Goal: Information Seeking & Learning: Learn about a topic

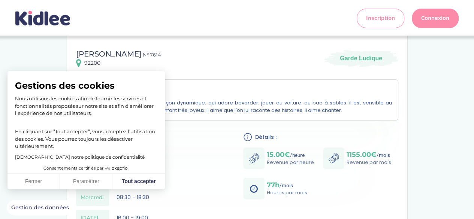
scroll to position [84, 0]
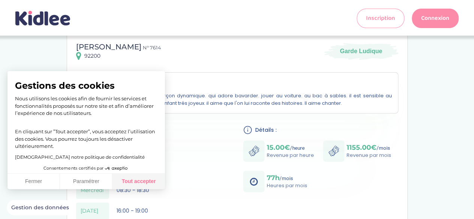
click at [137, 178] on button "Tout accepter" at bounding box center [138, 182] width 52 height 16
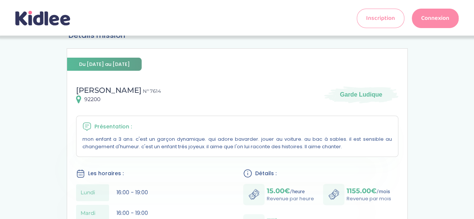
scroll to position [0, 0]
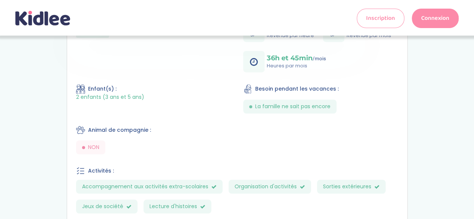
scroll to position [221, 0]
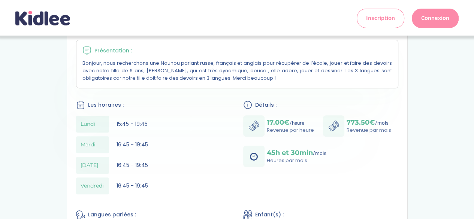
scroll to position [117, 0]
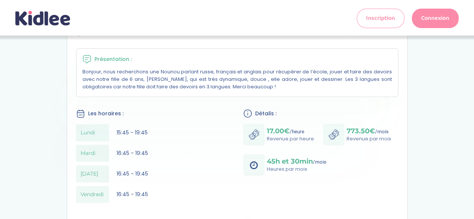
scroll to position [111, 0]
